Goal: Task Accomplishment & Management: Use online tool/utility

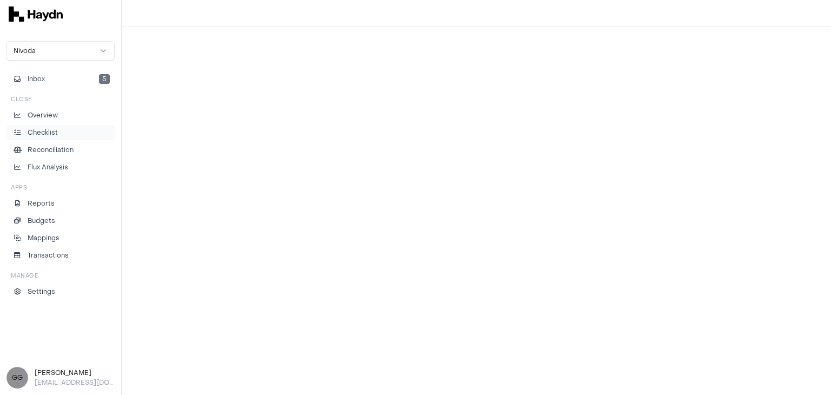
click at [64, 137] on link "Checklist" at bounding box center [60, 132] width 108 height 15
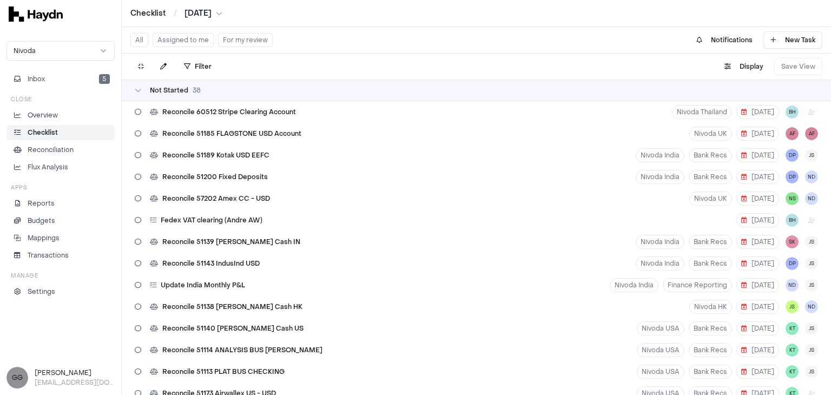
click at [195, 43] on button "Assigned to me" at bounding box center [183, 40] width 61 height 14
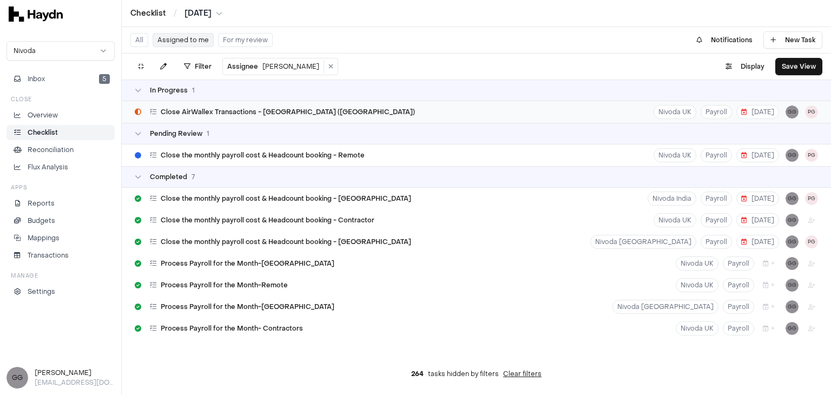
click at [295, 108] on div "Close AirWallex Transactions - [GEOGRAPHIC_DATA] ([GEOGRAPHIC_DATA]) Nivoda UK …" at bounding box center [476, 112] width 709 height 22
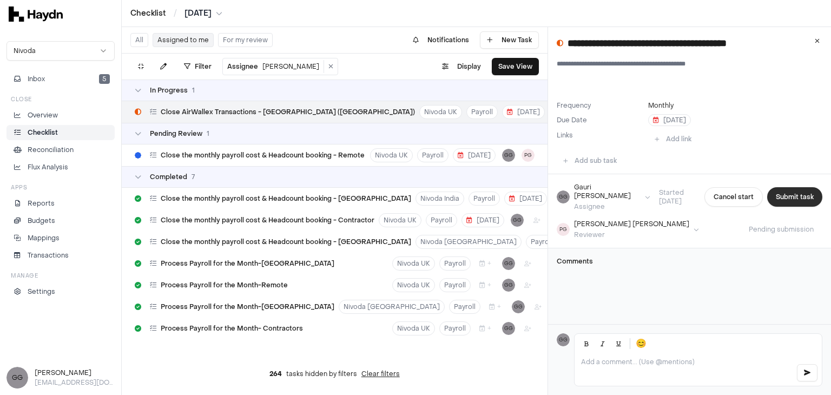
click at [771, 190] on button "Submit task" at bounding box center [794, 196] width 55 height 19
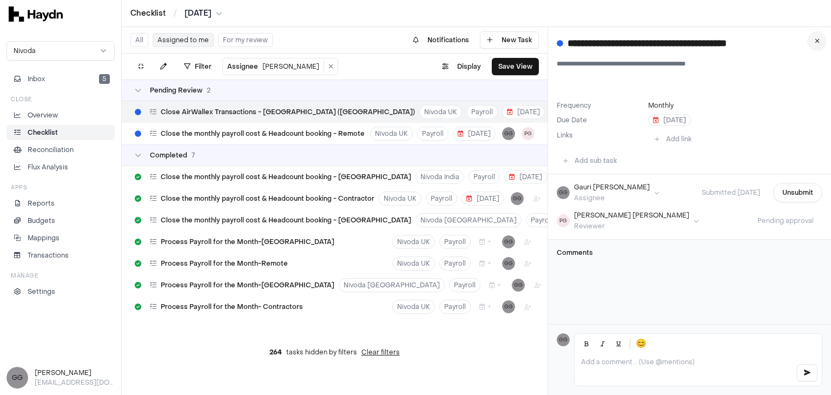
click at [813, 44] on button at bounding box center [816, 40] width 19 height 19
